Goal: Communication & Community: Ask a question

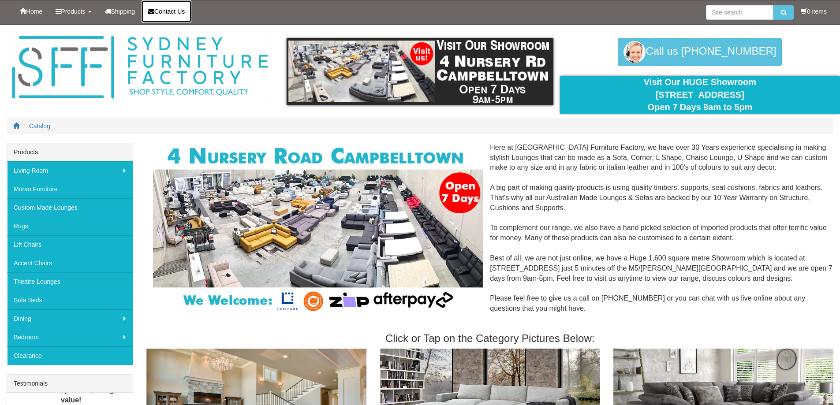
click at [182, 14] on span "Contact Us" at bounding box center [169, 11] width 30 height 7
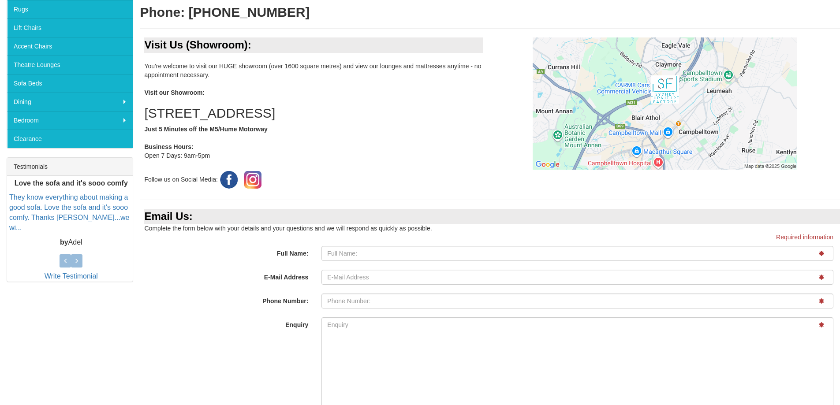
scroll to position [220, 0]
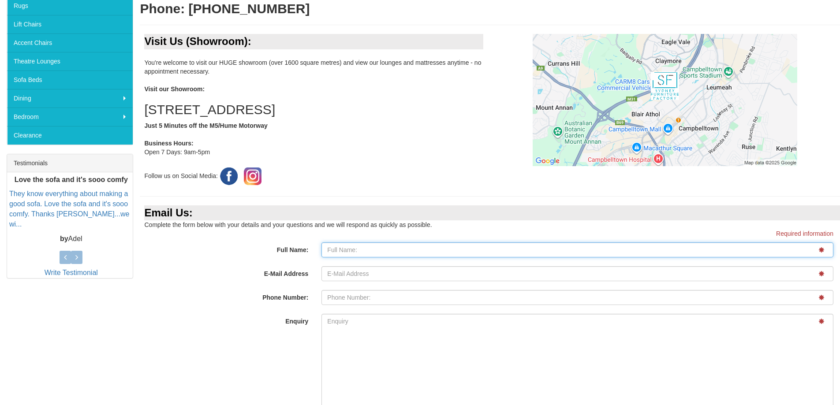
click at [344, 249] on input "Full Name:" at bounding box center [577, 250] width 512 height 15
type input "Clint Wehmeier"
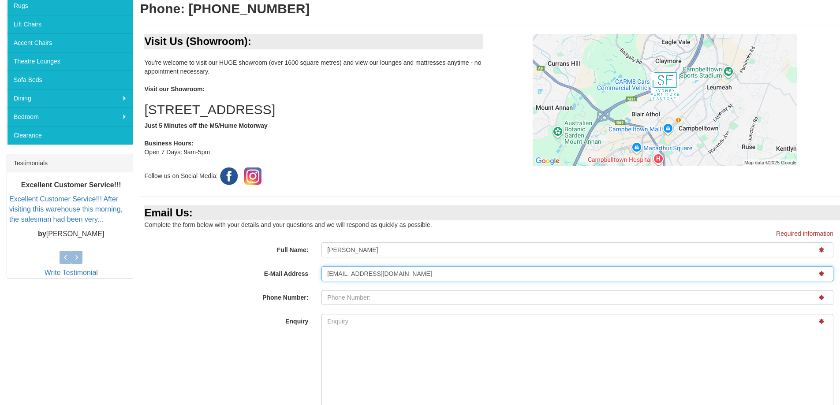
type input "clint12777@gmail.com"
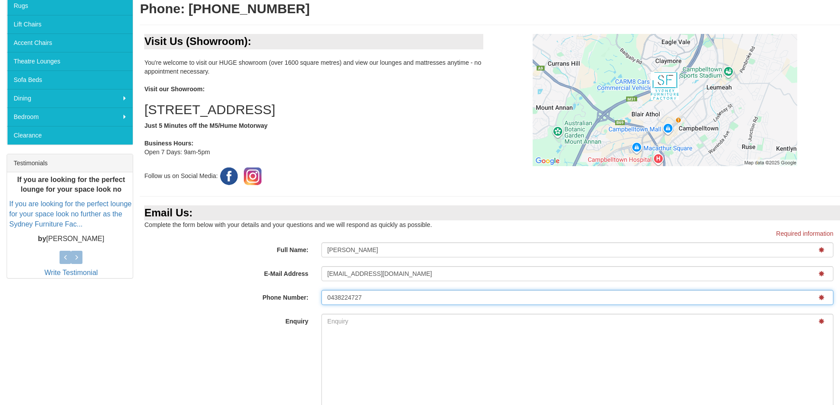
type input "0438224727"
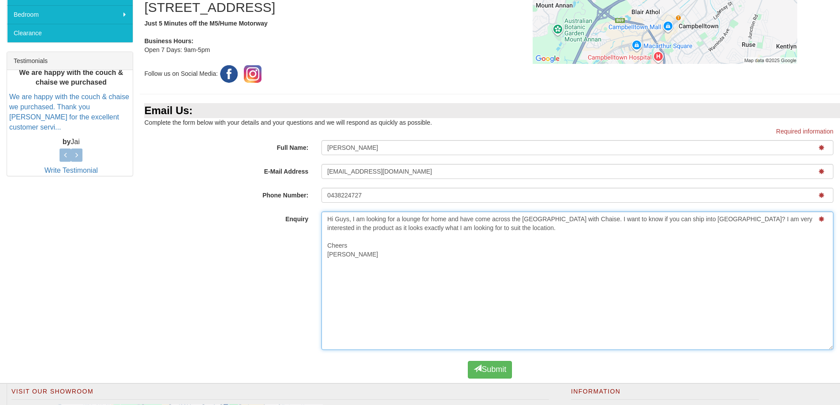
scroll to position [353, 0]
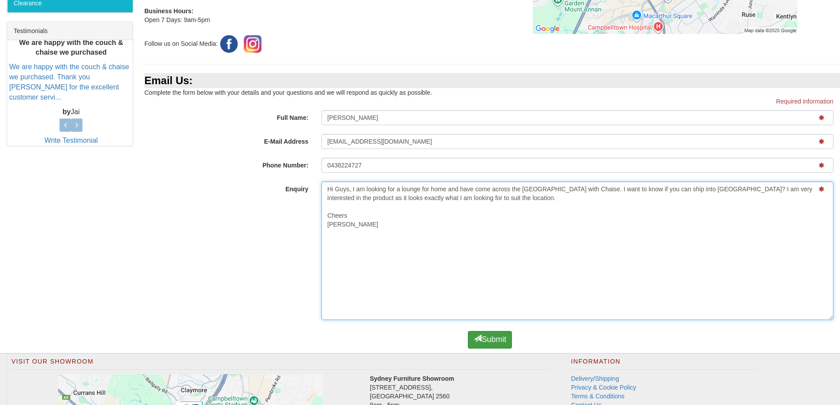
type textarea "Hi Guys, I am looking for a lounge for home and have come across the Denver Cor…"
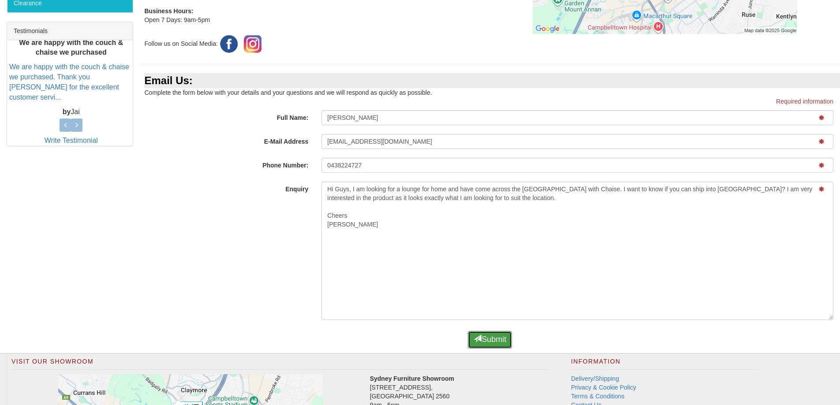
click at [488, 340] on button "Submit" at bounding box center [490, 340] width 44 height 18
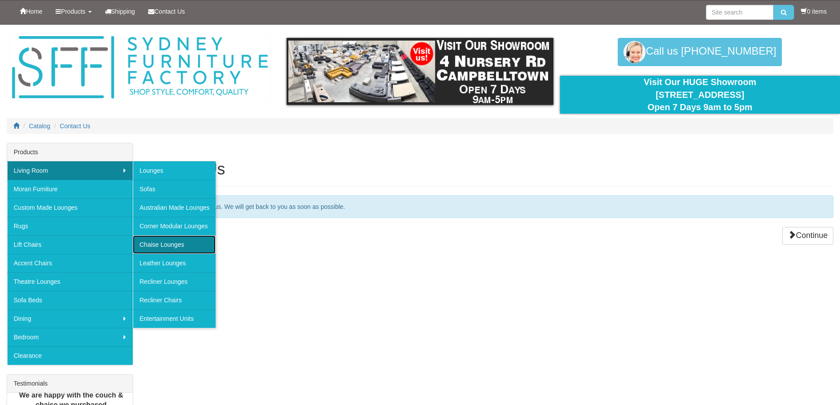
click at [160, 244] on link "Chaise Lounges" at bounding box center [174, 244] width 83 height 19
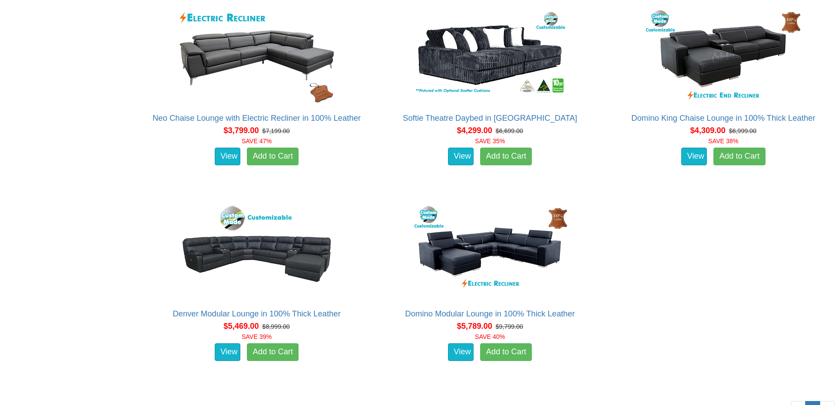
scroll to position [2778, 0]
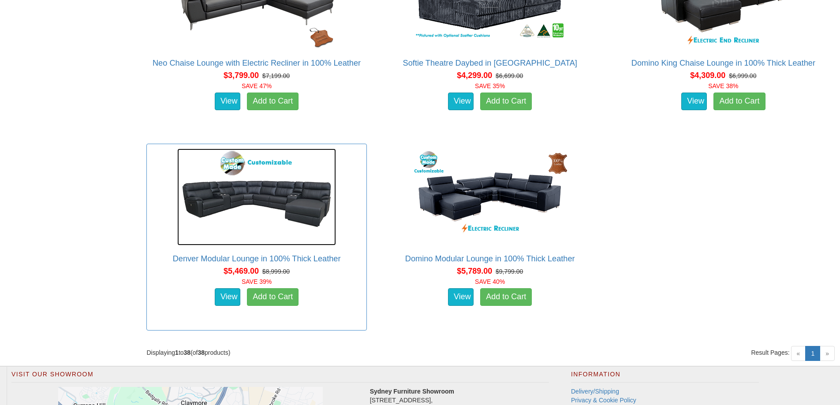
click at [286, 197] on img at bounding box center [256, 197] width 159 height 97
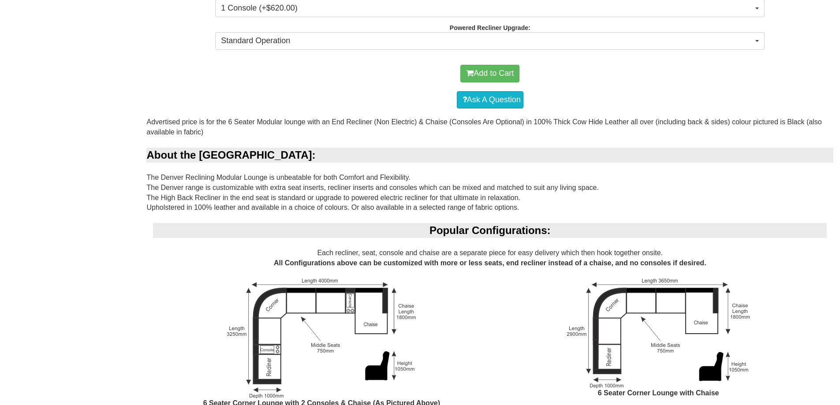
scroll to position [441, 0]
